Goal: Check status

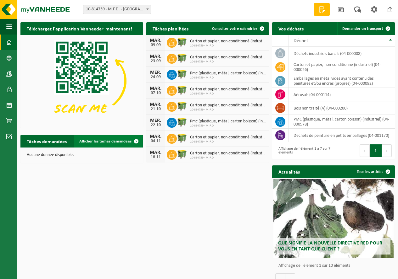
click at [136, 139] on span at bounding box center [136, 141] width 13 height 13
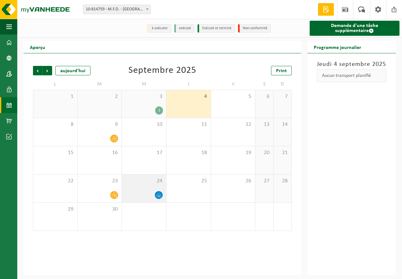
click at [158, 196] on icon at bounding box center [158, 195] width 5 height 5
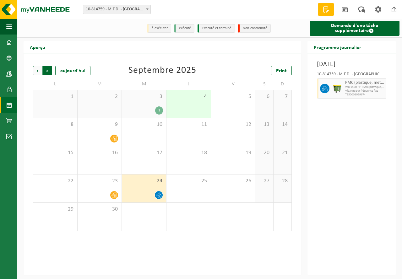
click at [36, 71] on span "Précédent" at bounding box center [37, 70] width 9 height 9
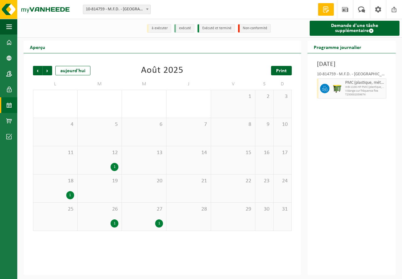
click at [283, 70] on span "Print" at bounding box center [281, 71] width 11 height 5
click at [36, 69] on span "Précédent" at bounding box center [37, 70] width 9 height 9
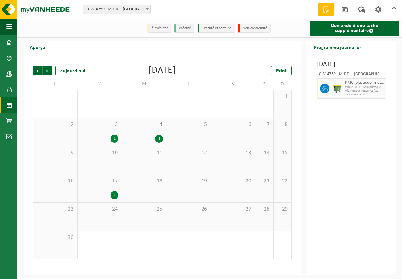
click at [36, 69] on span "Précédent" at bounding box center [37, 70] width 9 height 9
click at [247, 167] on div "1" at bounding box center [248, 167] width 8 height 8
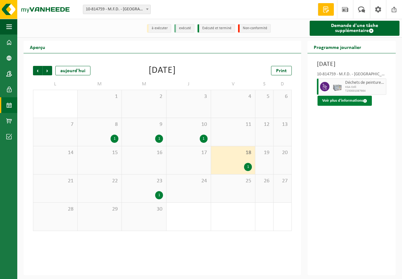
click at [350, 102] on button "Voir plus d'informations" at bounding box center [345, 101] width 54 height 10
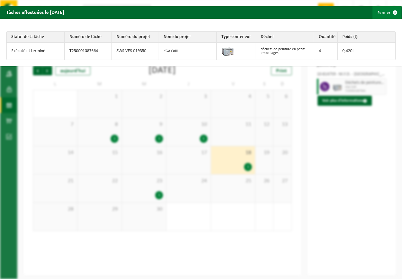
click at [391, 11] on span "button" at bounding box center [395, 12] width 13 height 13
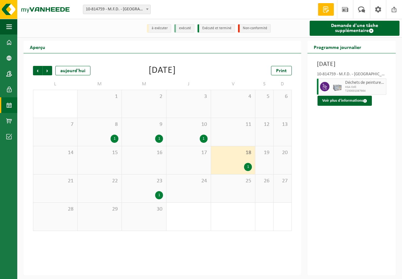
click at [203, 137] on div "1" at bounding box center [204, 139] width 8 height 8
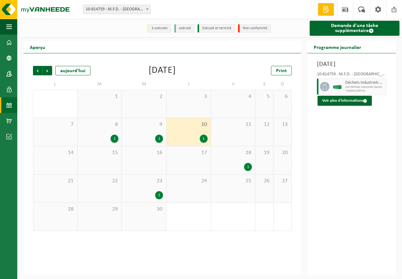
click at [160, 197] on div "1" at bounding box center [159, 195] width 8 height 8
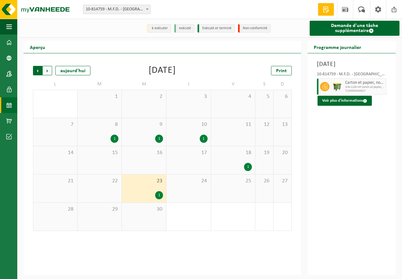
click at [46, 72] on span "Suivant" at bounding box center [47, 70] width 9 height 9
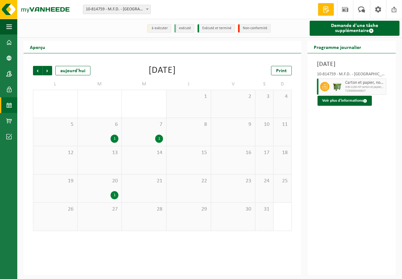
click at [158, 138] on div "1" at bounding box center [159, 139] width 8 height 8
click at [116, 140] on div "1" at bounding box center [115, 139] width 8 height 8
click at [116, 194] on div "1" at bounding box center [115, 195] width 8 height 8
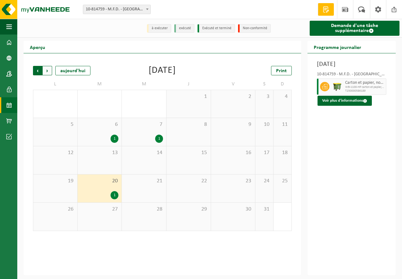
click at [48, 73] on span "Suivant" at bounding box center [47, 70] width 9 height 9
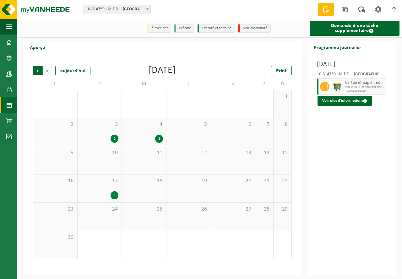
click at [47, 70] on span "Suivant" at bounding box center [47, 70] width 9 height 9
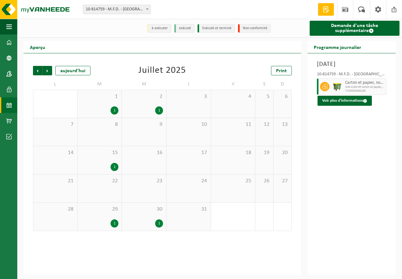
click at [160, 222] on div "1" at bounding box center [159, 224] width 8 height 8
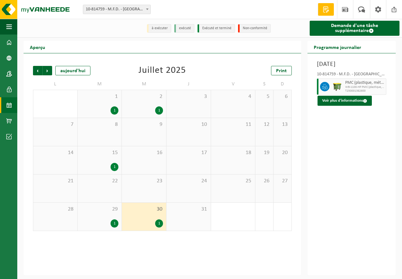
click at [158, 111] on div "1" at bounding box center [159, 111] width 8 height 8
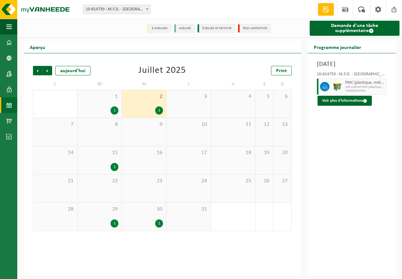
click at [109, 223] on div "1" at bounding box center [100, 224] width 38 height 8
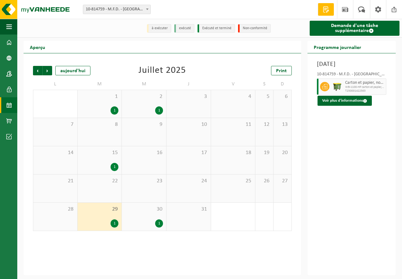
click at [115, 107] on div "1 1" at bounding box center [100, 104] width 44 height 28
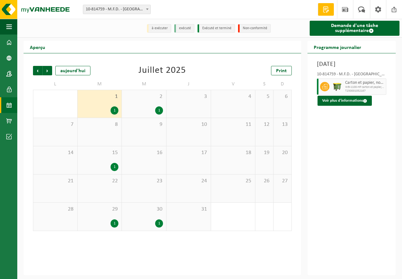
click at [115, 167] on div "1" at bounding box center [115, 167] width 8 height 8
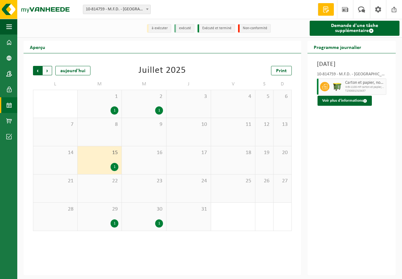
click at [45, 71] on span "Suivant" at bounding box center [47, 70] width 9 height 9
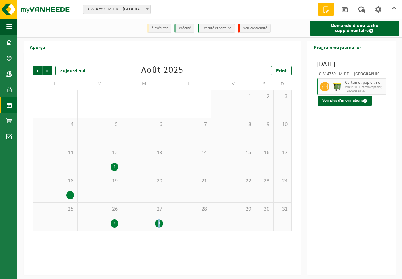
click at [159, 221] on div "1" at bounding box center [159, 224] width 8 height 8
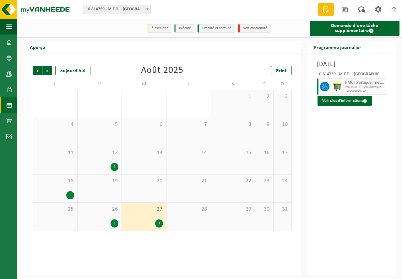
click at [114, 166] on div "1" at bounding box center [115, 167] width 8 height 8
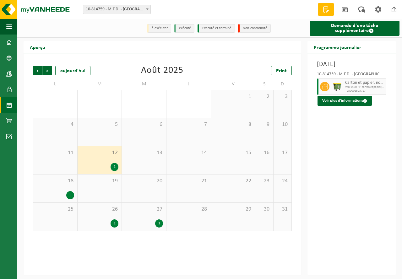
click at [118, 224] on div "1" at bounding box center [115, 224] width 8 height 8
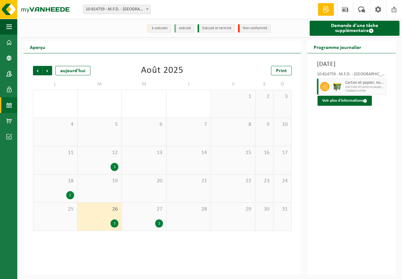
click at [72, 197] on div "1" at bounding box center [70, 195] width 8 height 8
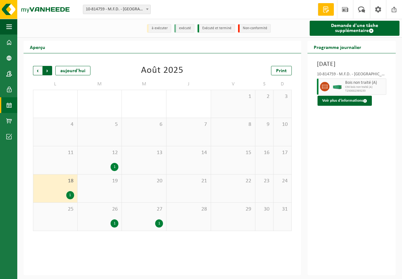
click at [35, 71] on span "Précédent" at bounding box center [37, 70] width 9 height 9
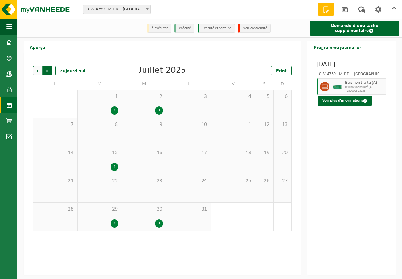
click at [40, 72] on span "Précédent" at bounding box center [37, 70] width 9 height 9
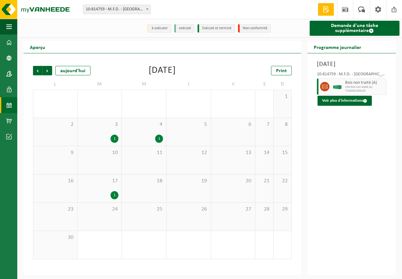
click at [40, 72] on span "Précédent" at bounding box center [37, 70] width 9 height 9
click at [248, 169] on div "1" at bounding box center [248, 167] width 8 height 8
